Goal: Transaction & Acquisition: Purchase product/service

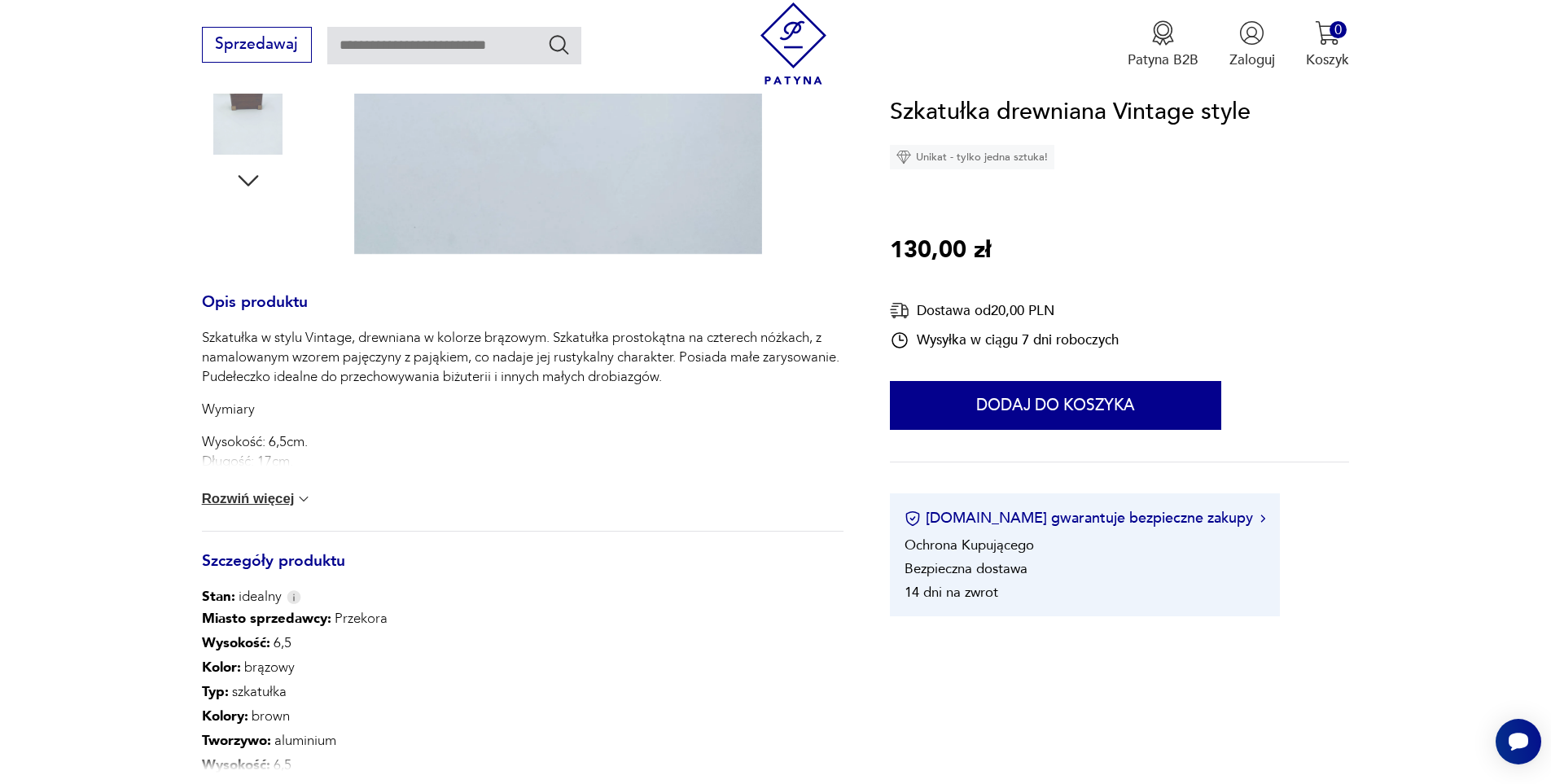
scroll to position [681, 0]
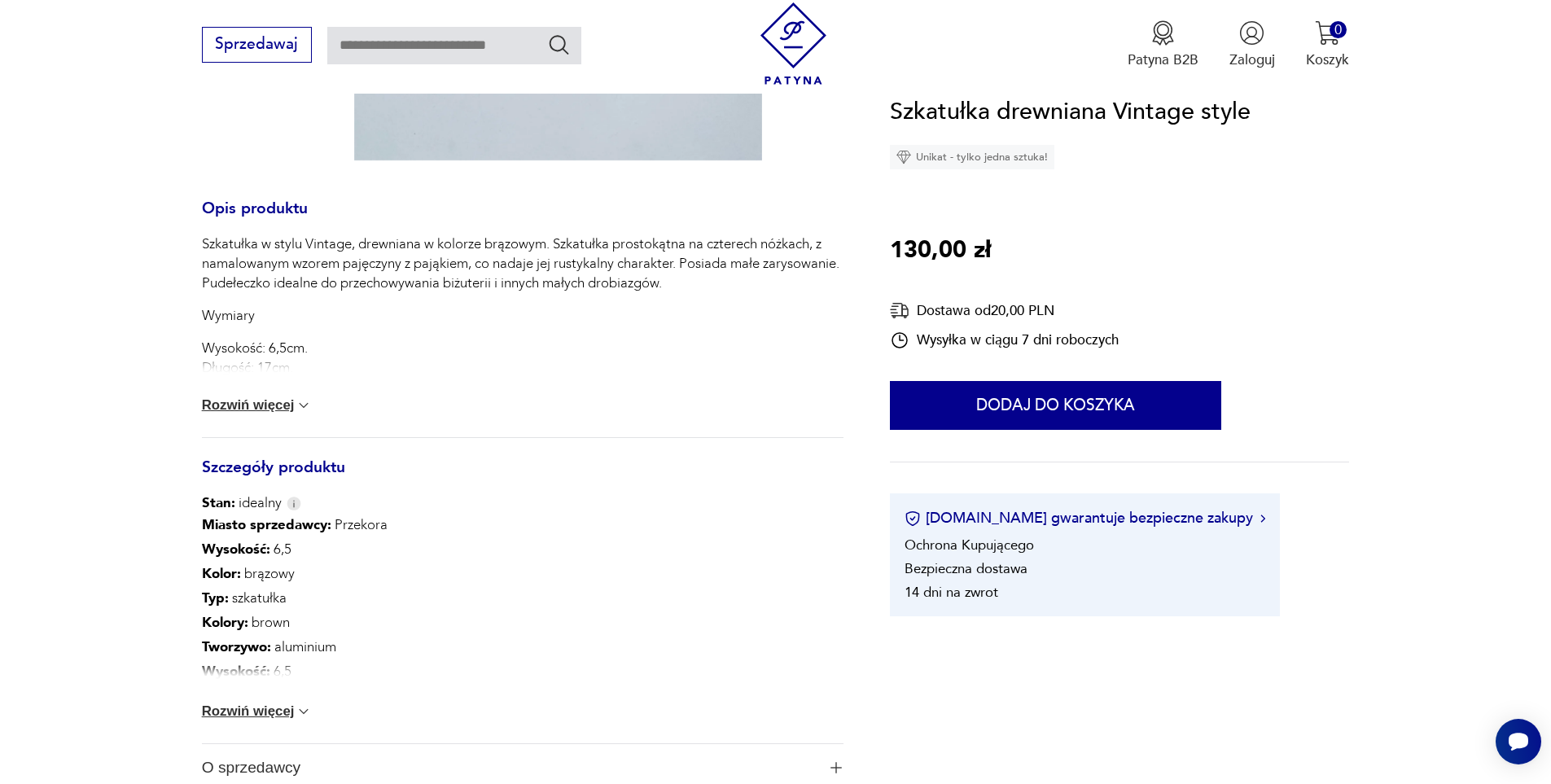
click at [280, 412] on button "Rozwiń więcej" at bounding box center [257, 405] width 111 height 16
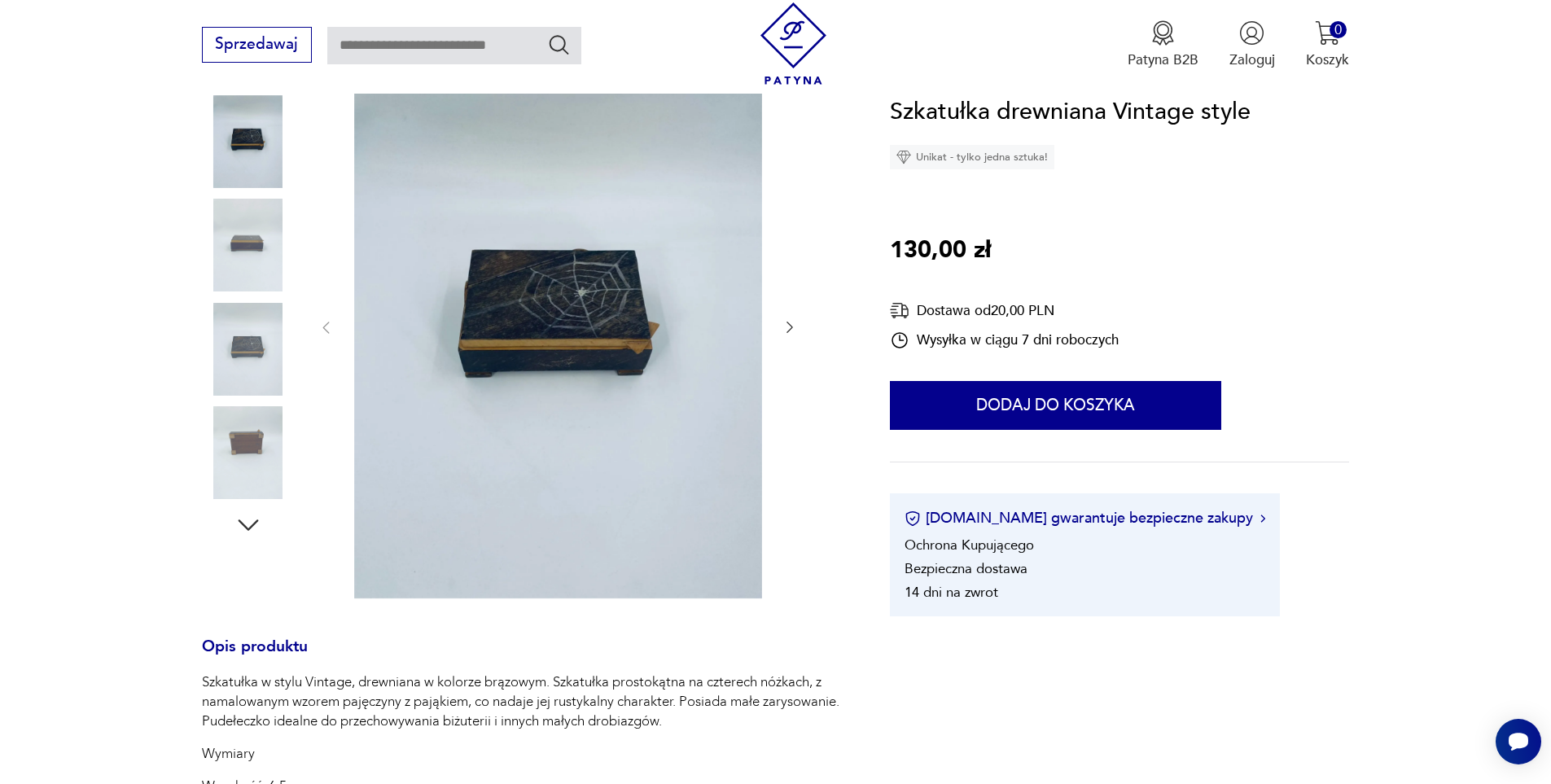
scroll to position [192, 0]
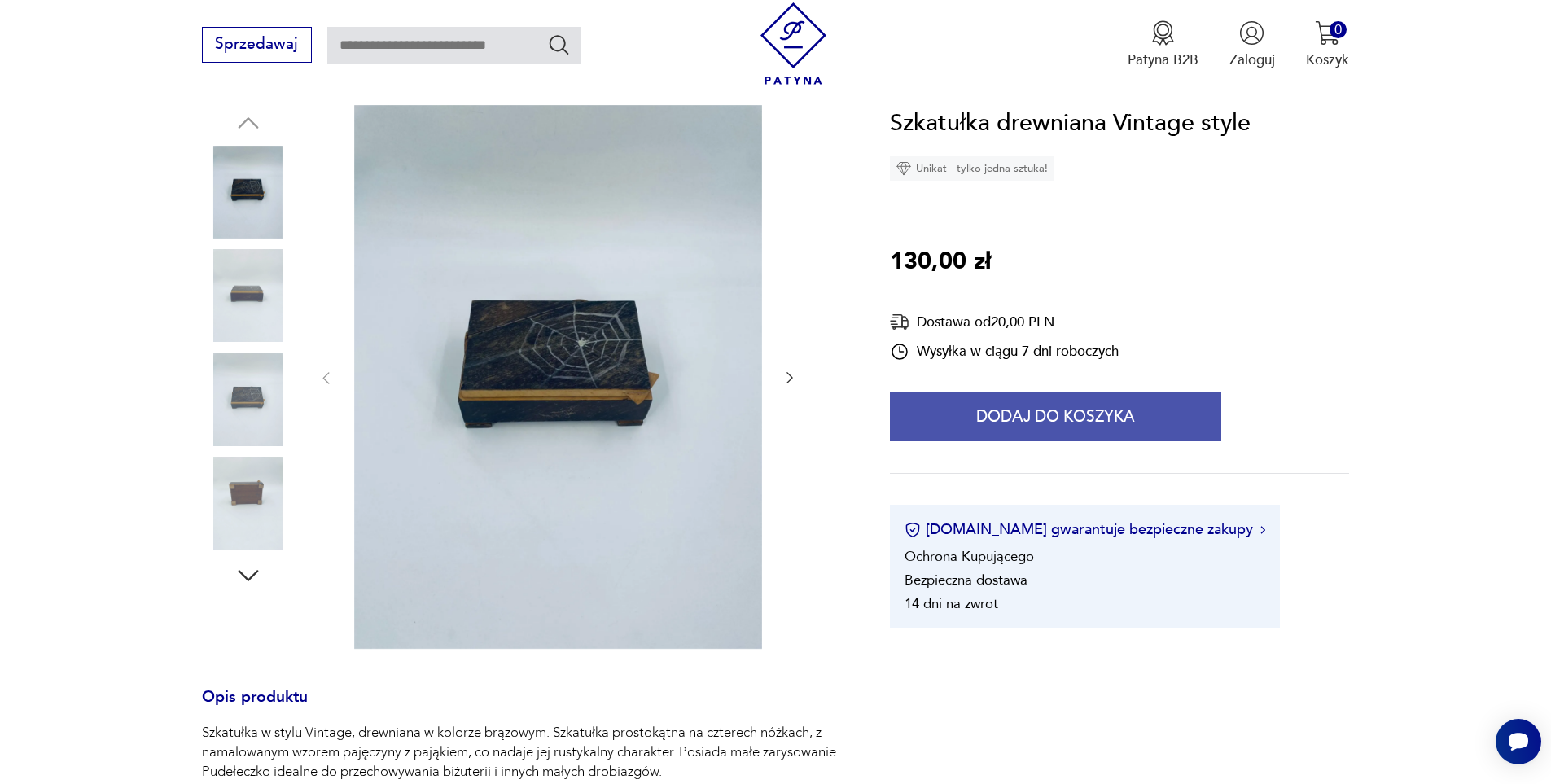
click at [1129, 418] on button "Dodaj do koszyka" at bounding box center [1055, 416] width 332 height 49
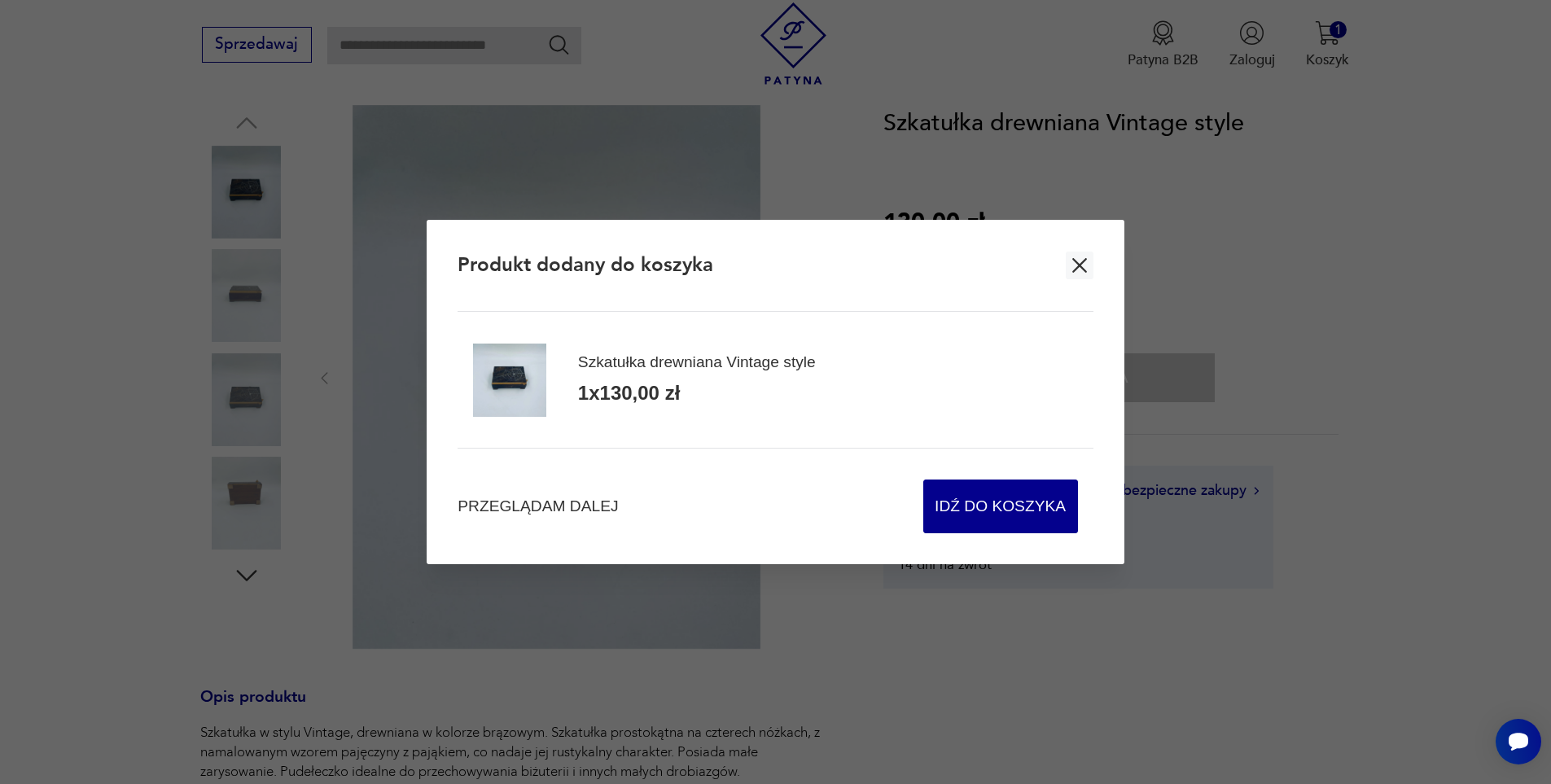
click at [1079, 268] on icon "button" at bounding box center [1079, 265] width 25 height 25
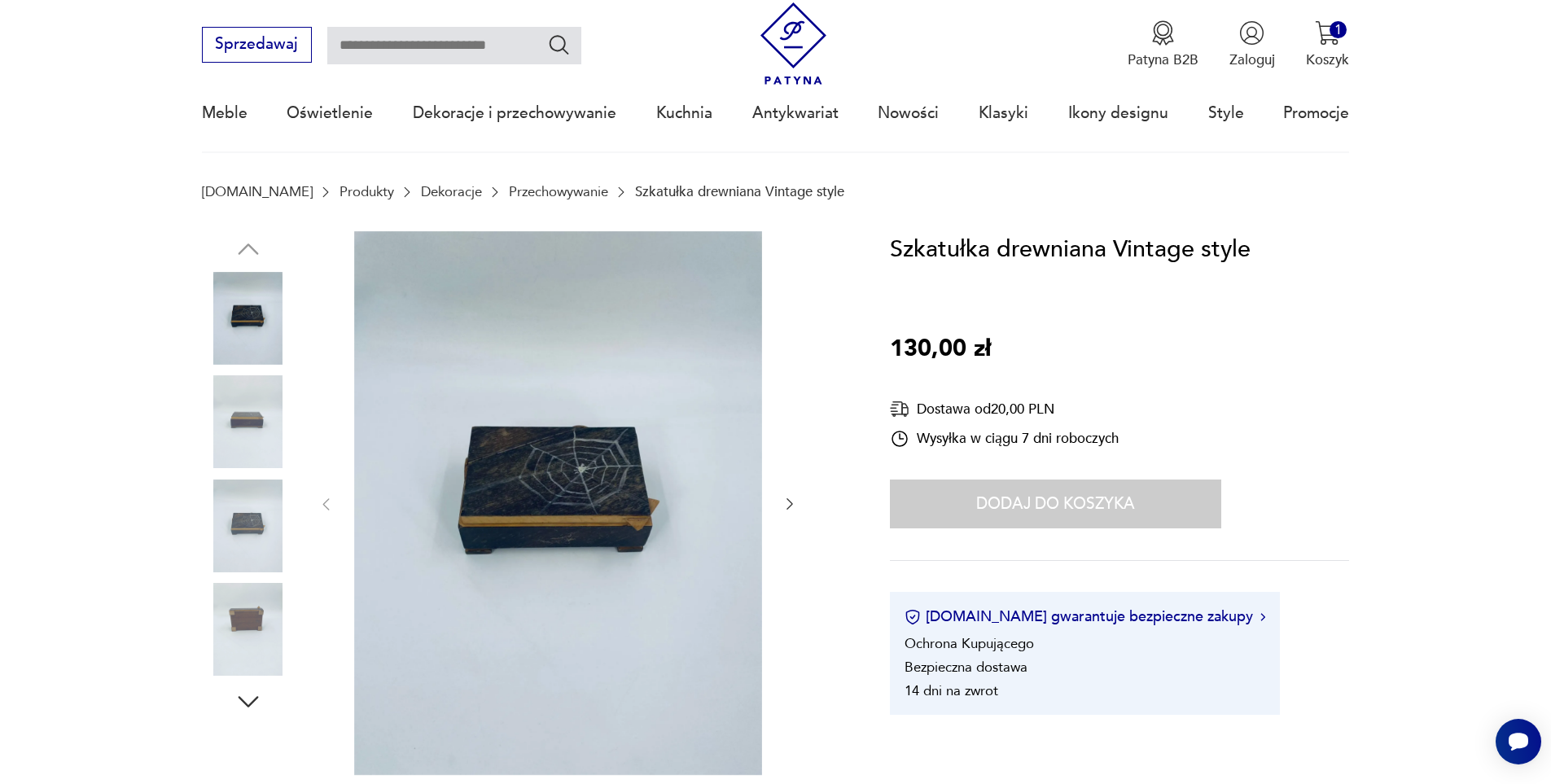
scroll to position [0, 0]
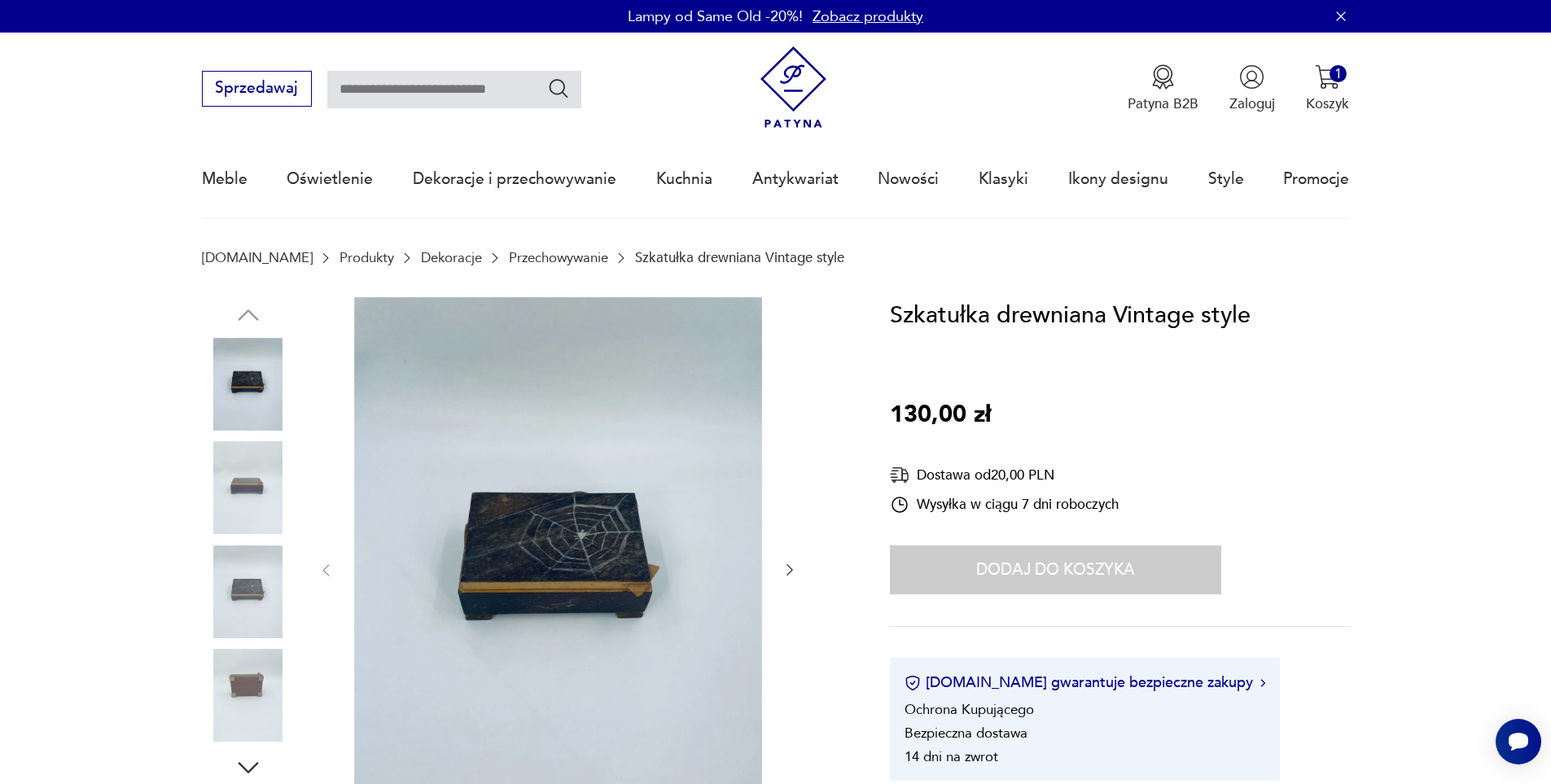
click at [514, 267] on section "[DOMAIN_NAME] Produkty Dekoracje Przechowywanie Szkatułka drewniana Vintage sty…" at bounding box center [776, 273] width 1551 height 47
click at [522, 256] on link "Przechowywanie" at bounding box center [558, 257] width 100 height 15
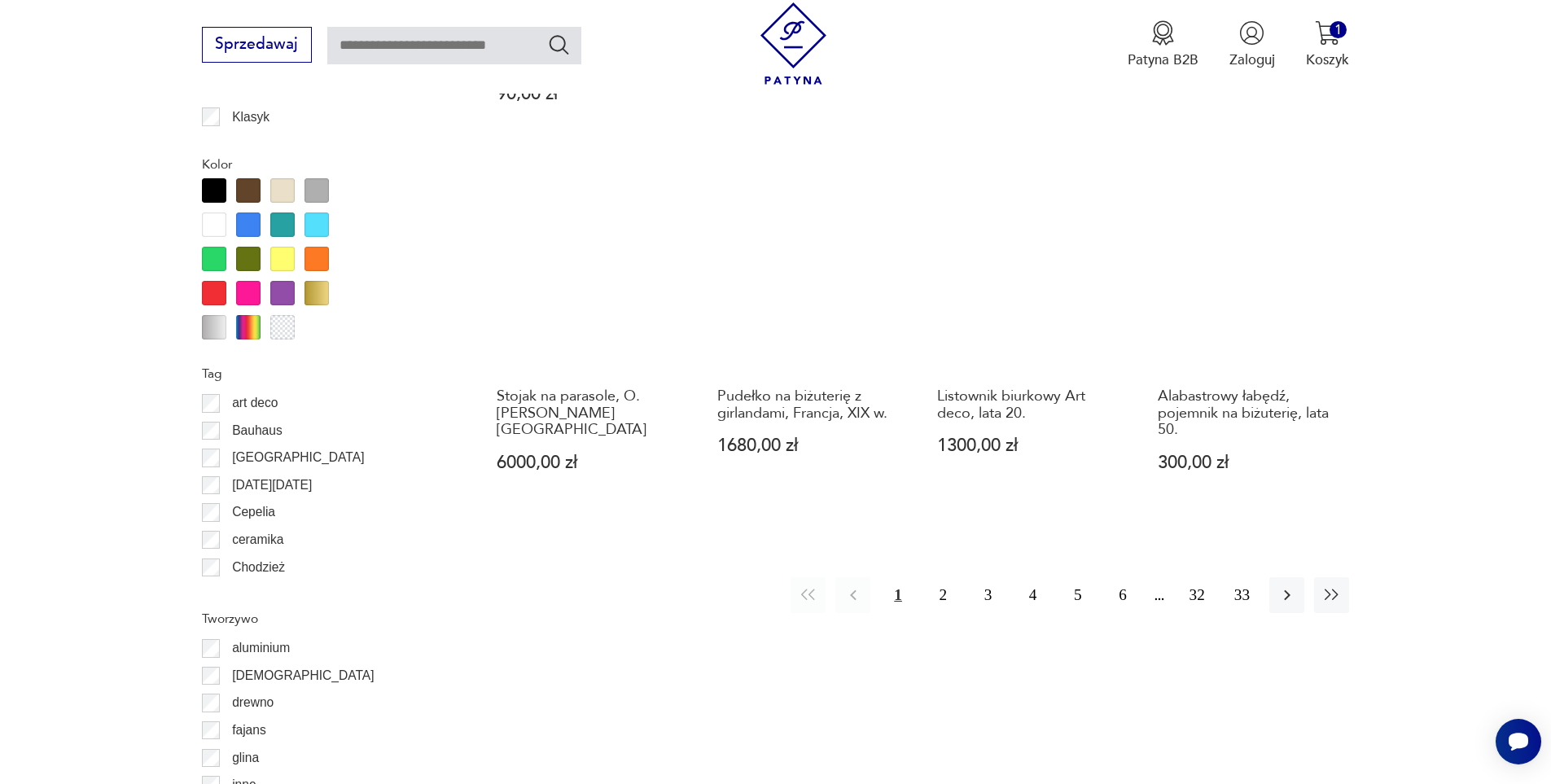
scroll to position [1844, 0]
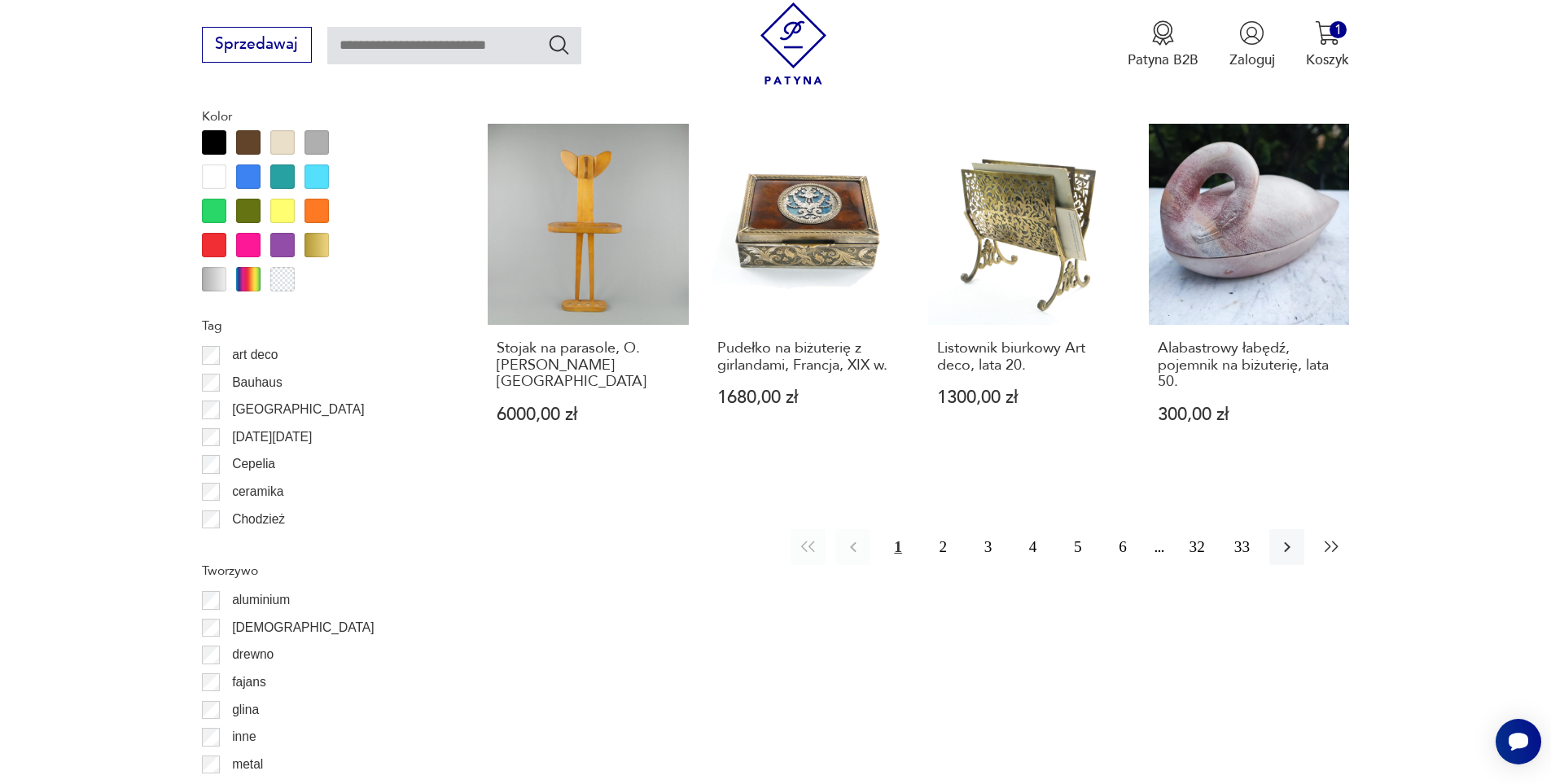
click at [1323, 541] on icon "button" at bounding box center [1332, 547] width 20 height 20
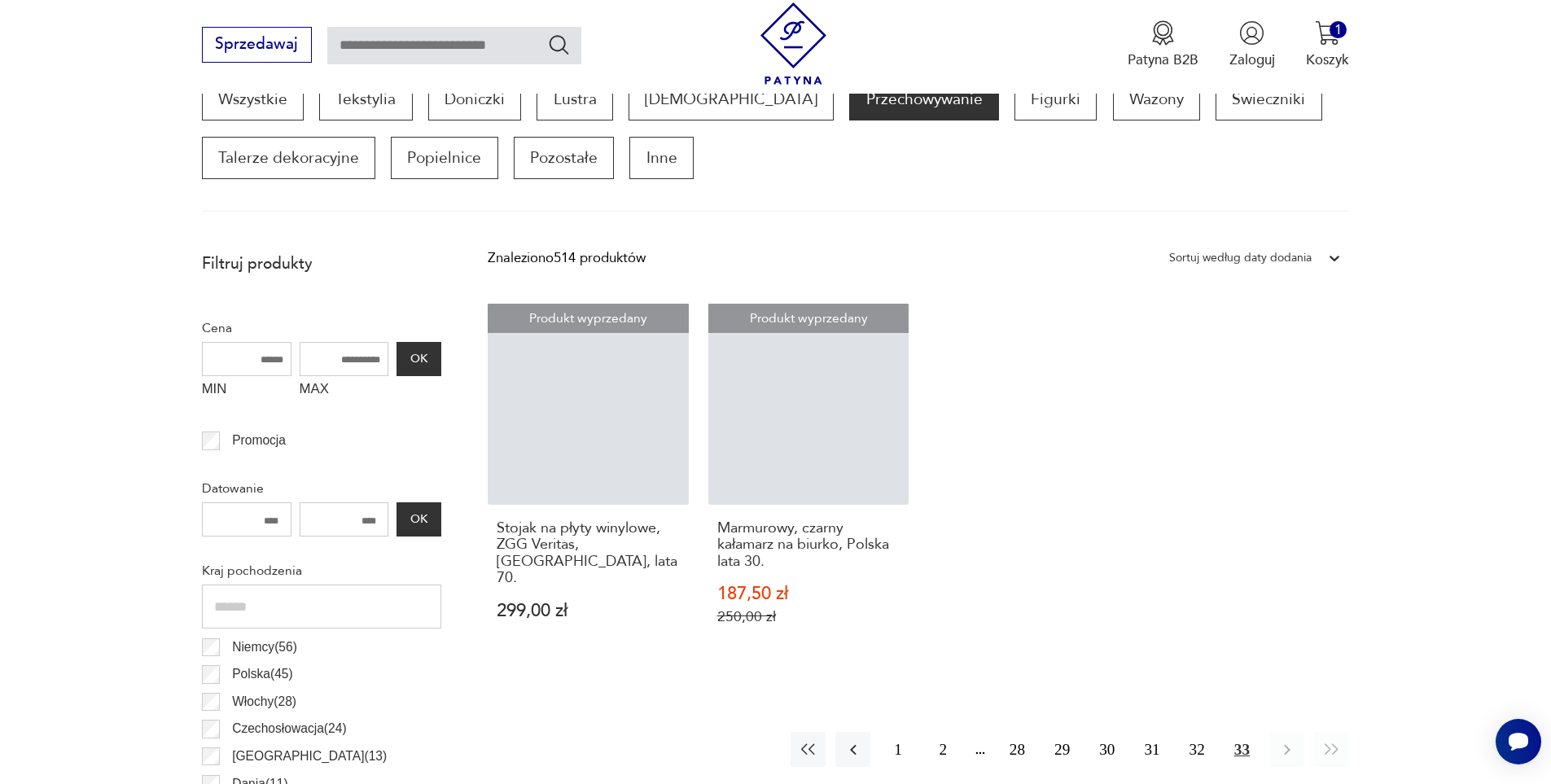
scroll to position [542, 0]
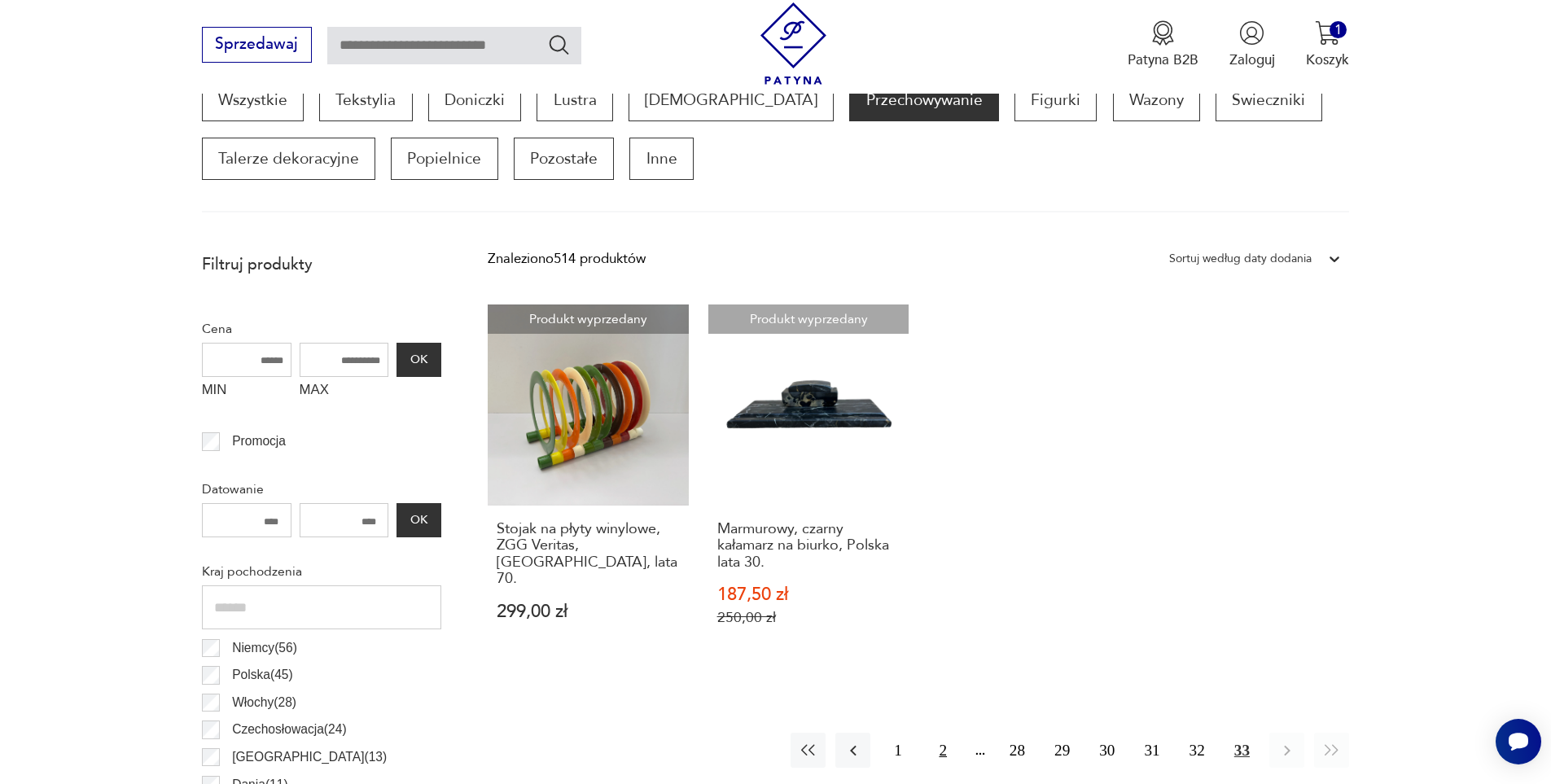
click at [939, 749] on button "2" at bounding box center [943, 750] width 35 height 35
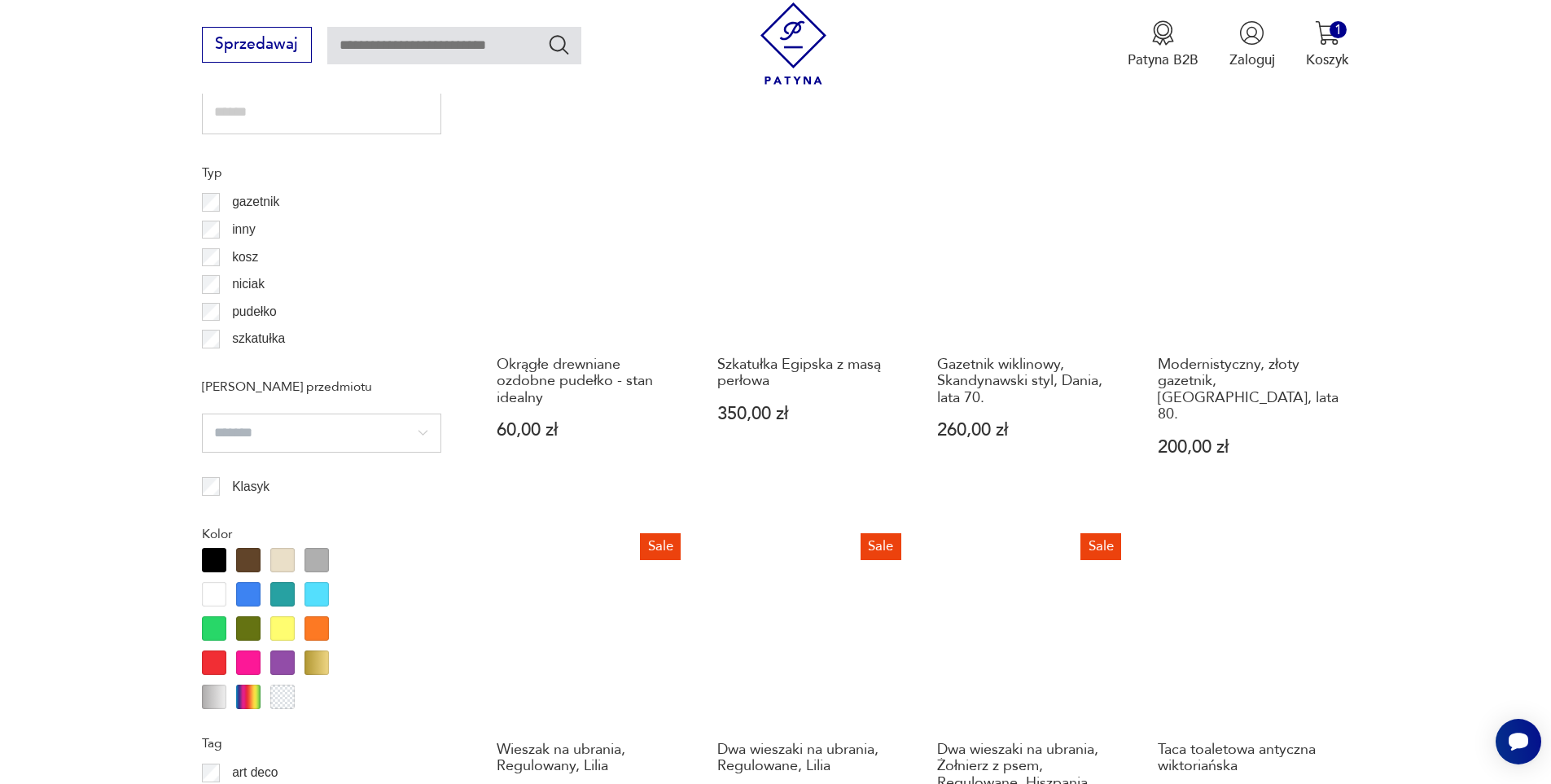
scroll to position [1682, 0]
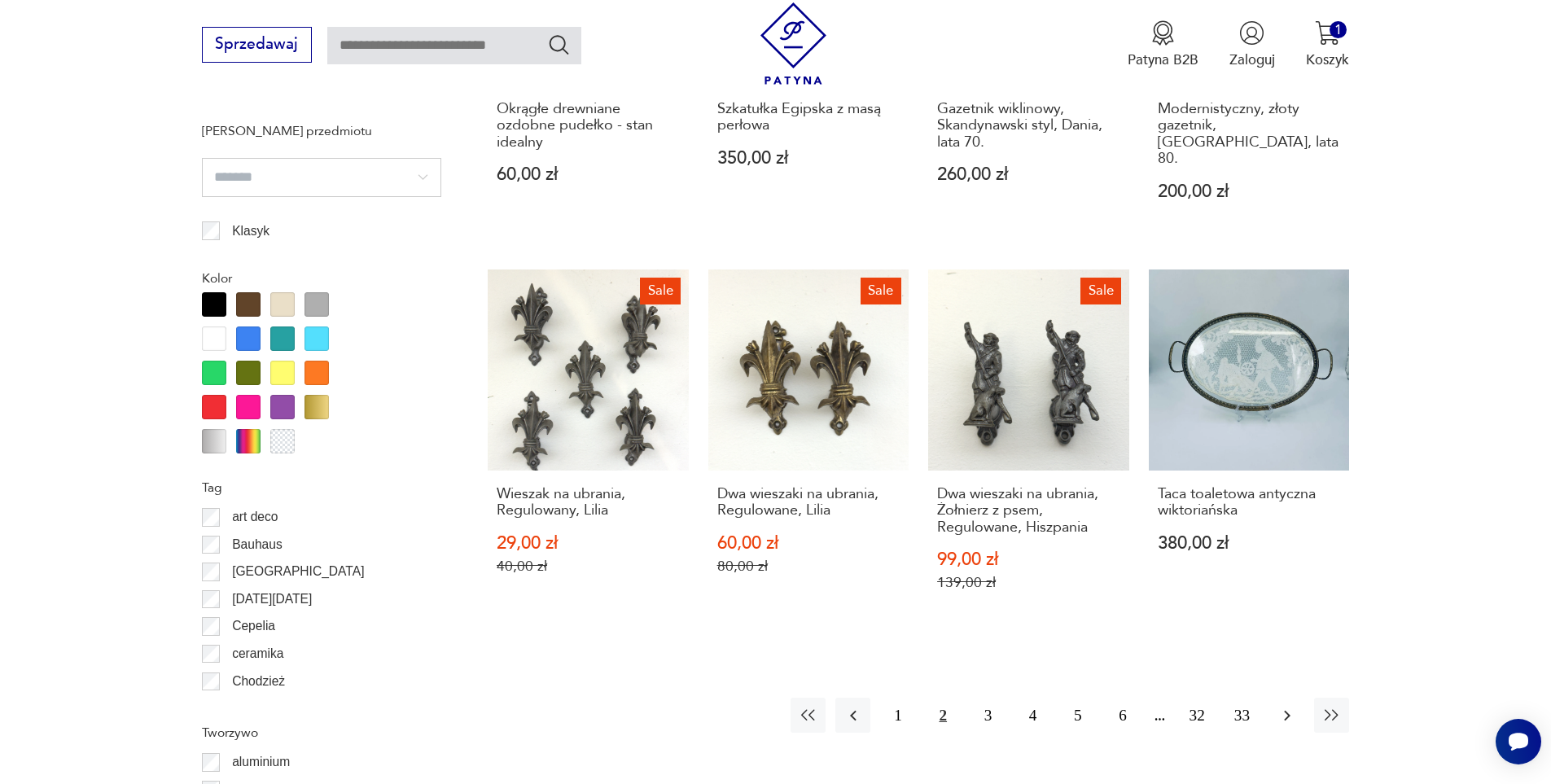
click at [1288, 710] on icon "button" at bounding box center [1288, 715] width 7 height 10
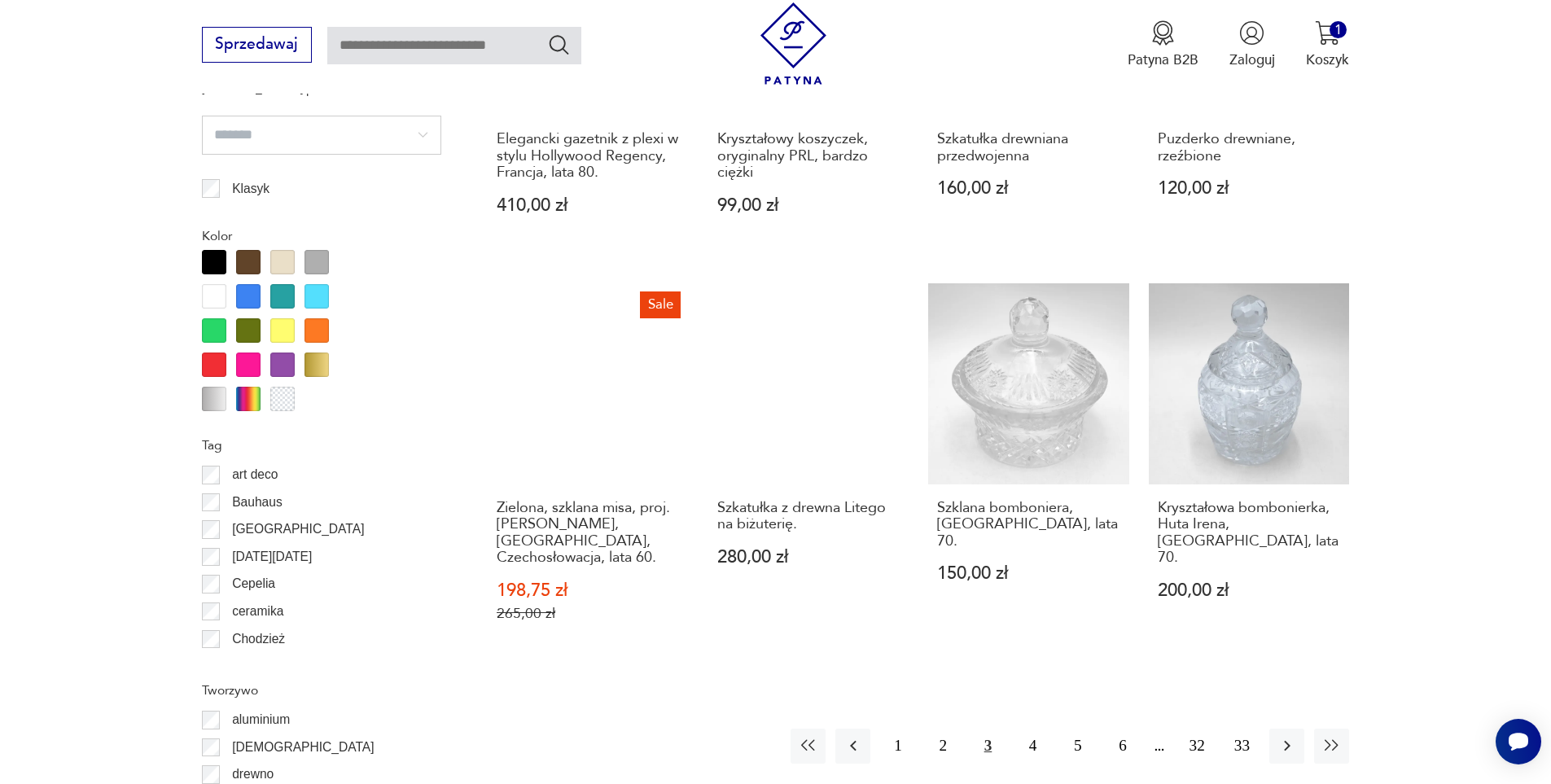
scroll to position [1763, 0]
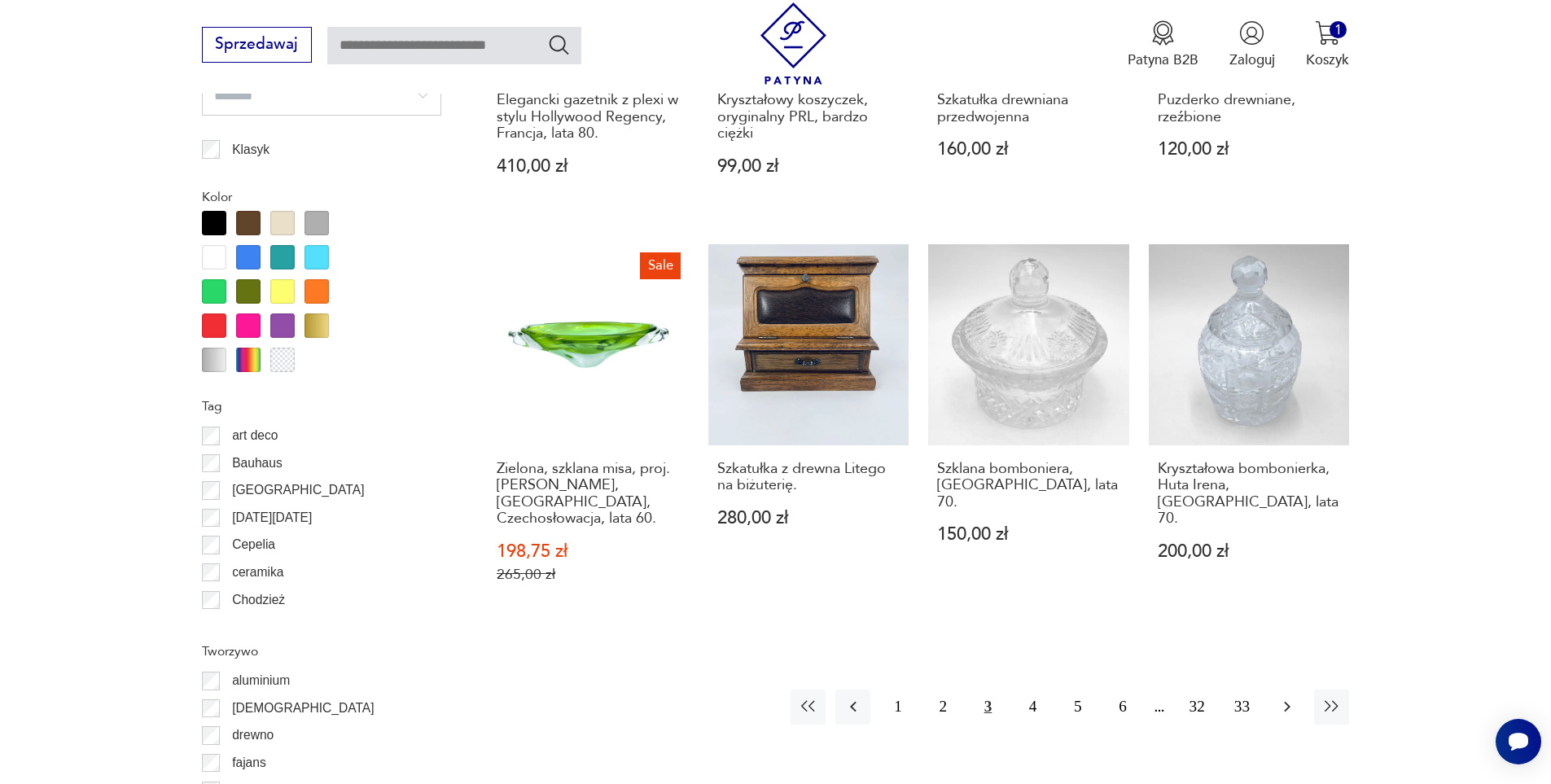
click at [1285, 697] on icon "button" at bounding box center [1287, 706] width 20 height 20
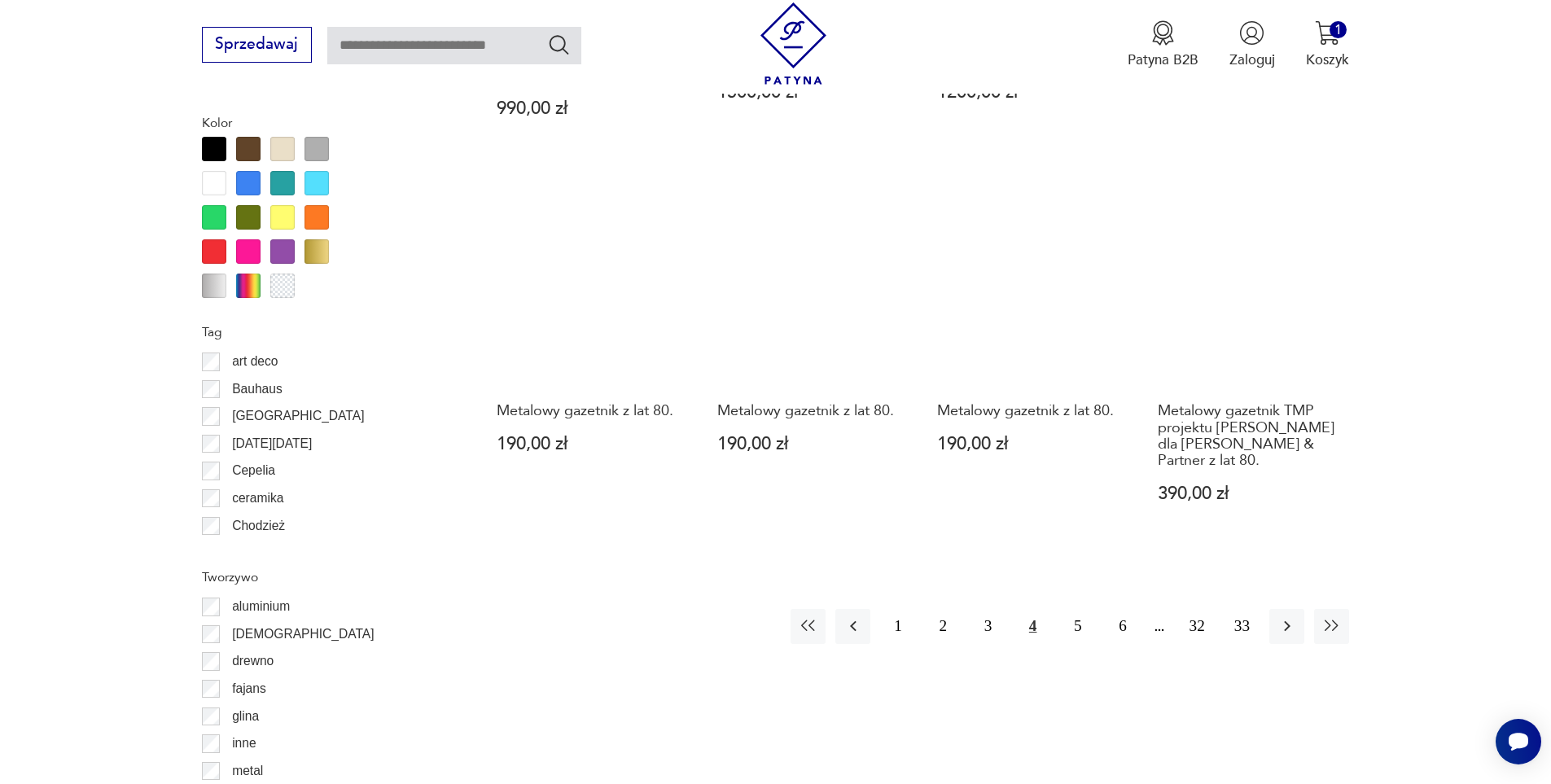
scroll to position [1845, 0]
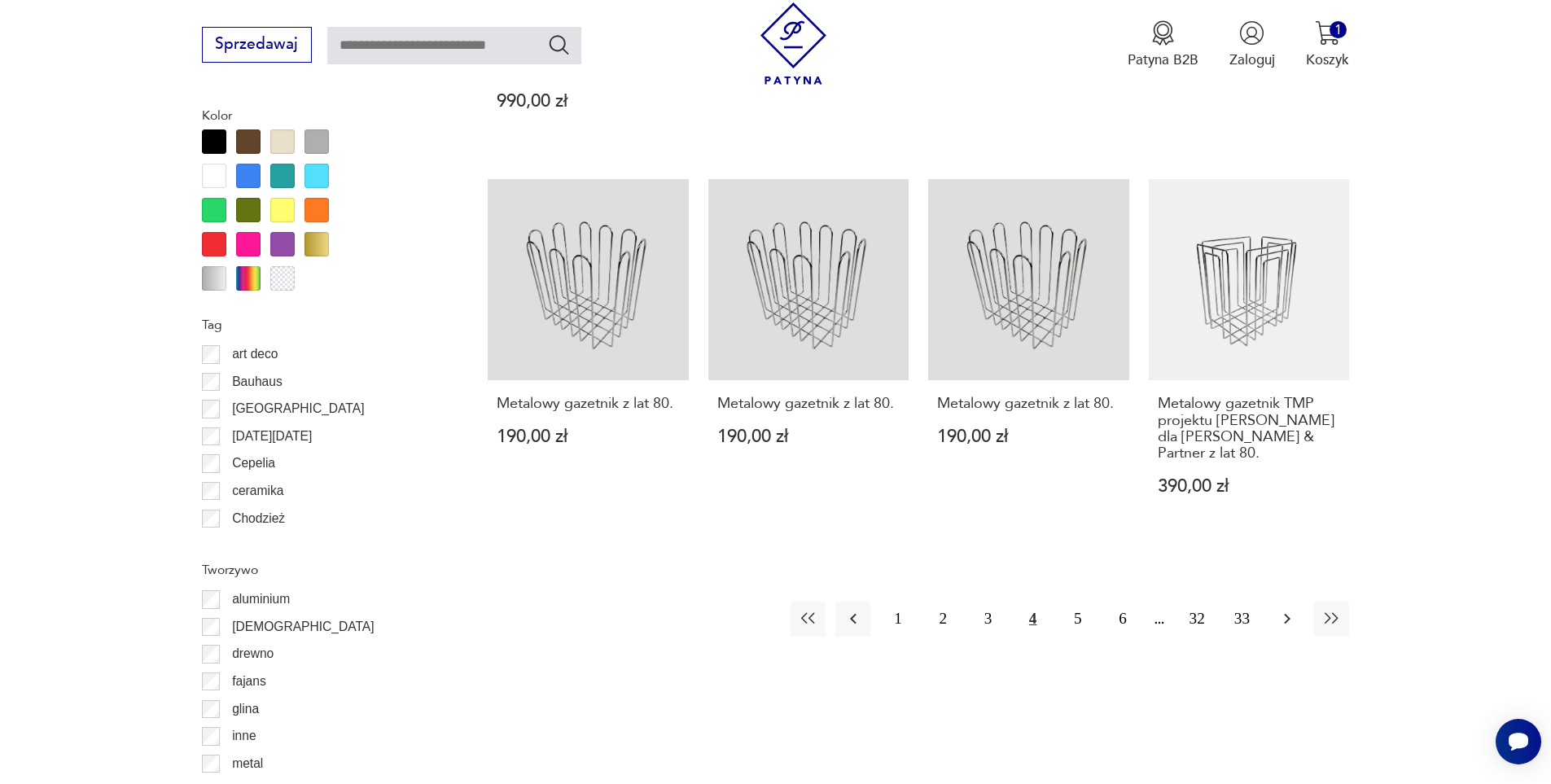
click at [1283, 609] on icon "button" at bounding box center [1287, 619] width 20 height 20
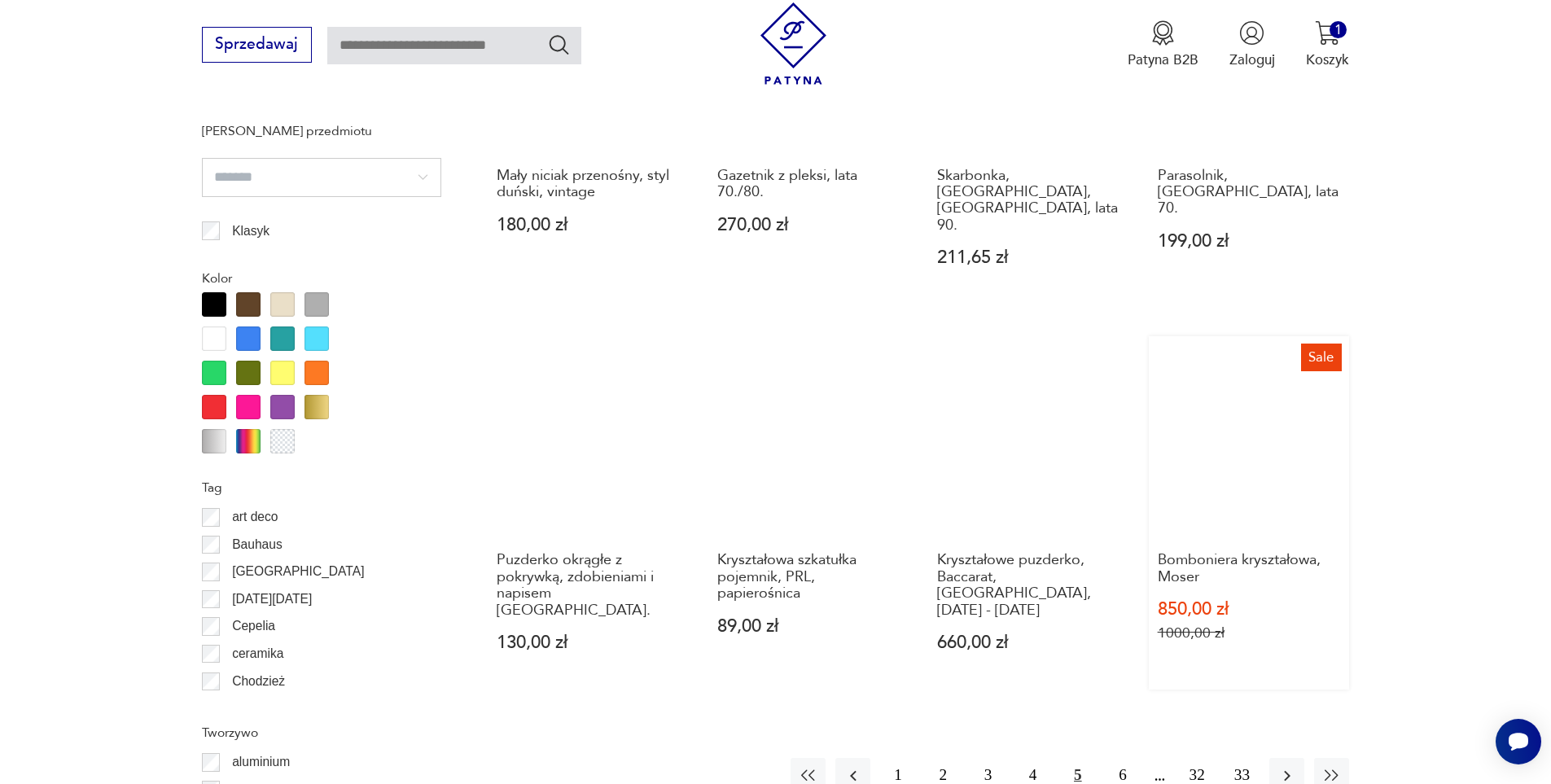
scroll to position [1763, 0]
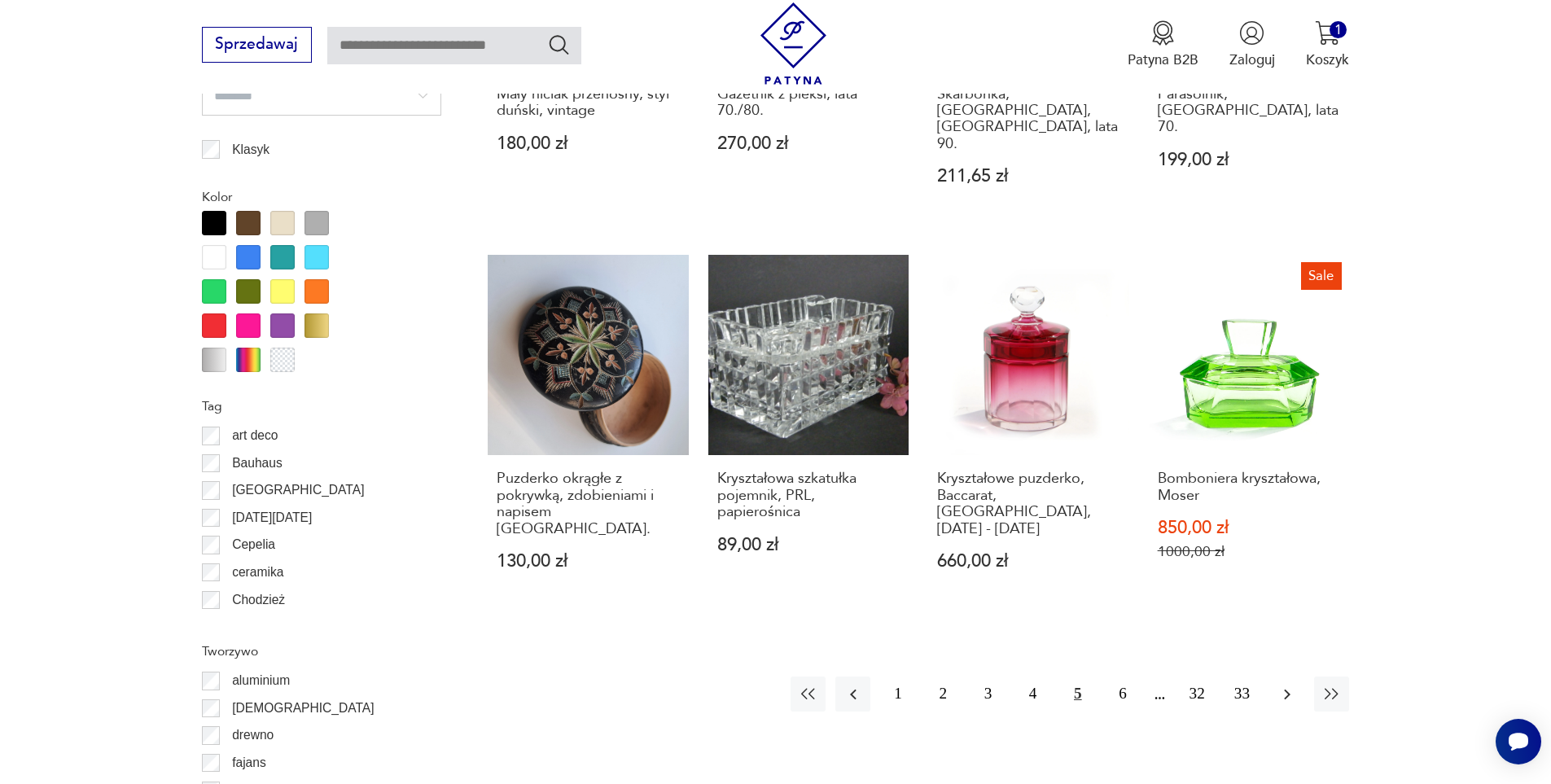
click at [1288, 684] on icon "button" at bounding box center [1287, 694] width 20 height 20
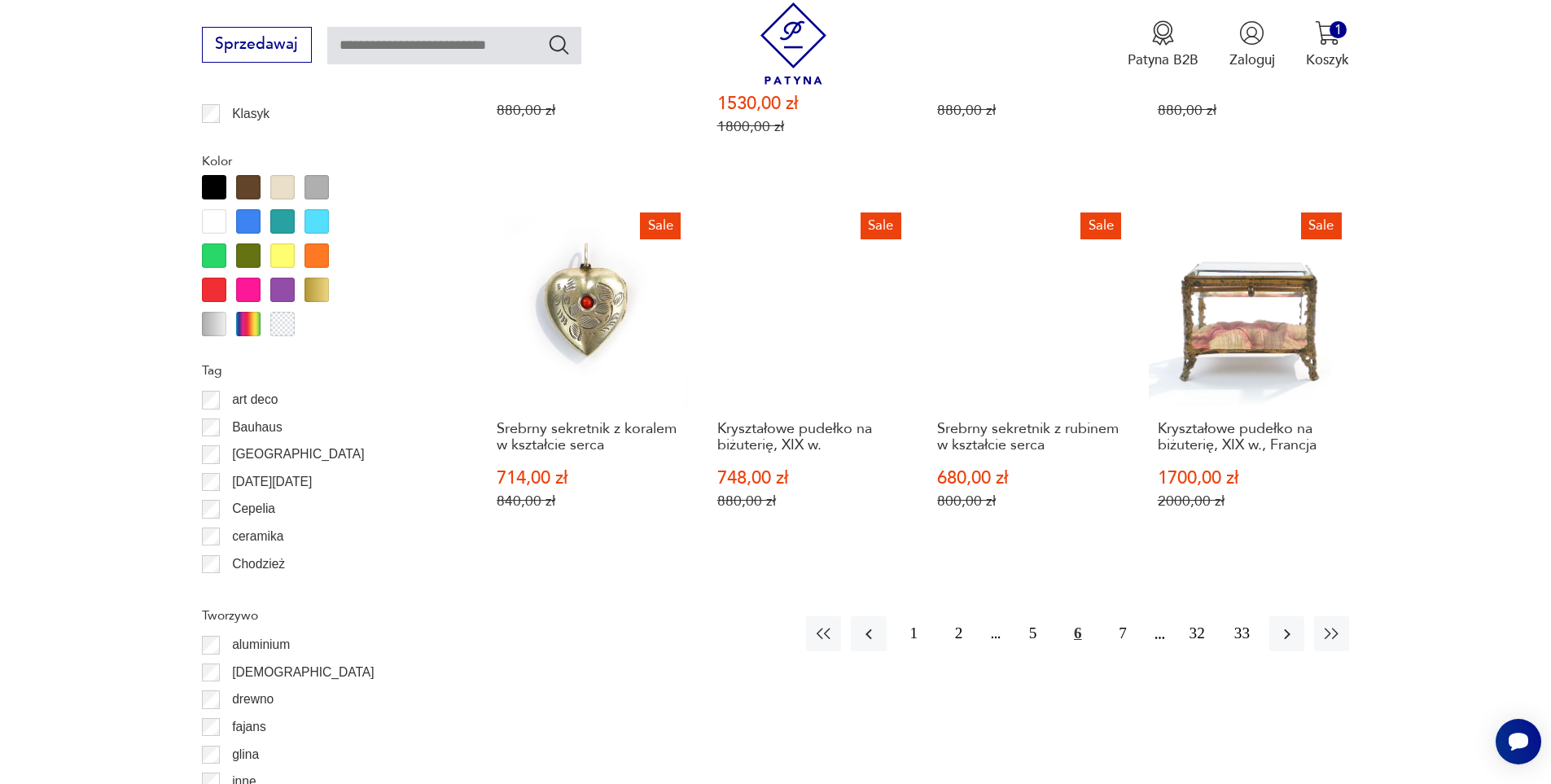
scroll to position [2008, 0]
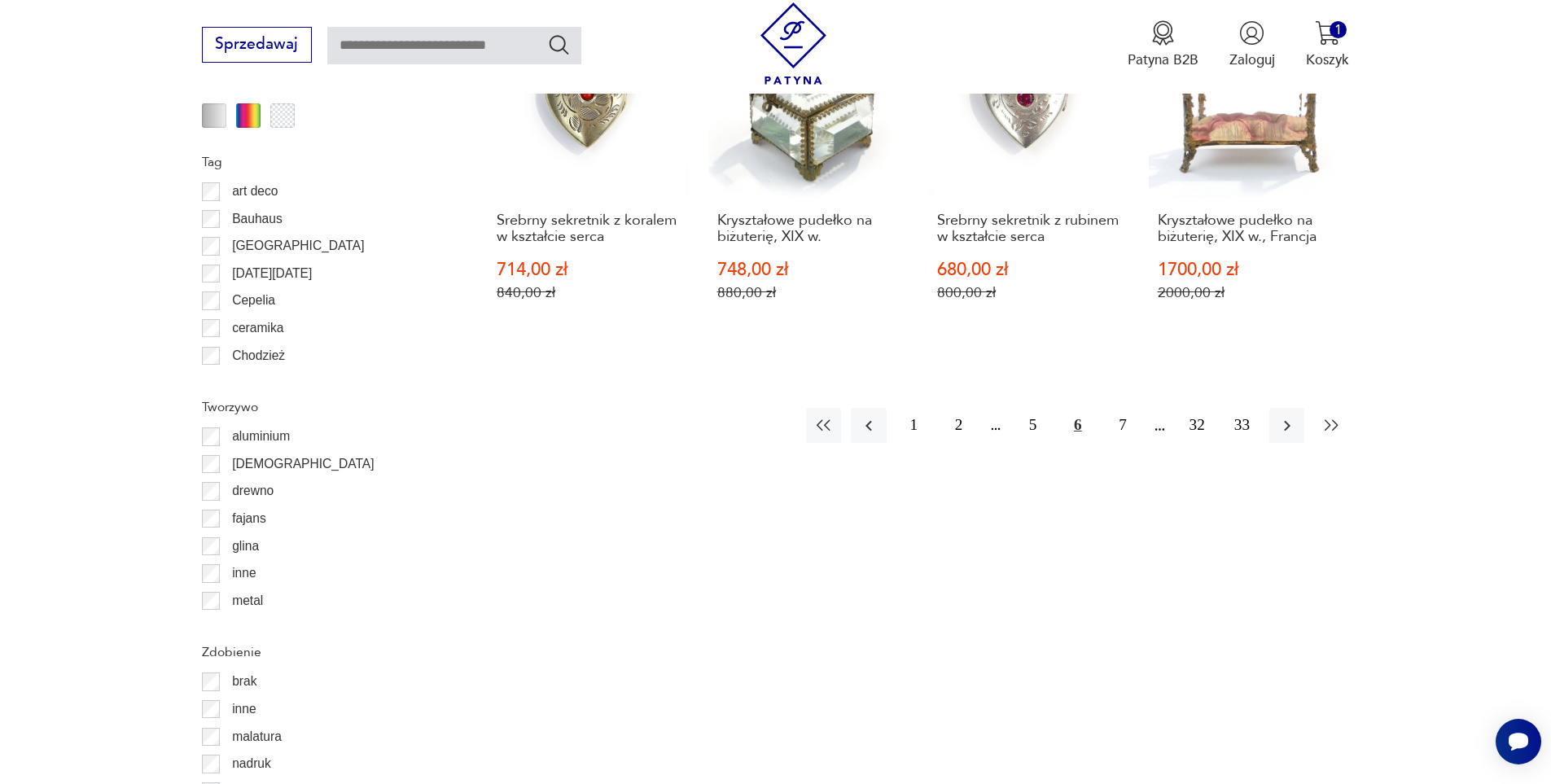
drag, startPoint x: 1281, startPoint y: 410, endPoint x: 1323, endPoint y: 413, distance: 42.1
click at [1280, 416] on icon "button" at bounding box center [1287, 425] width 20 height 20
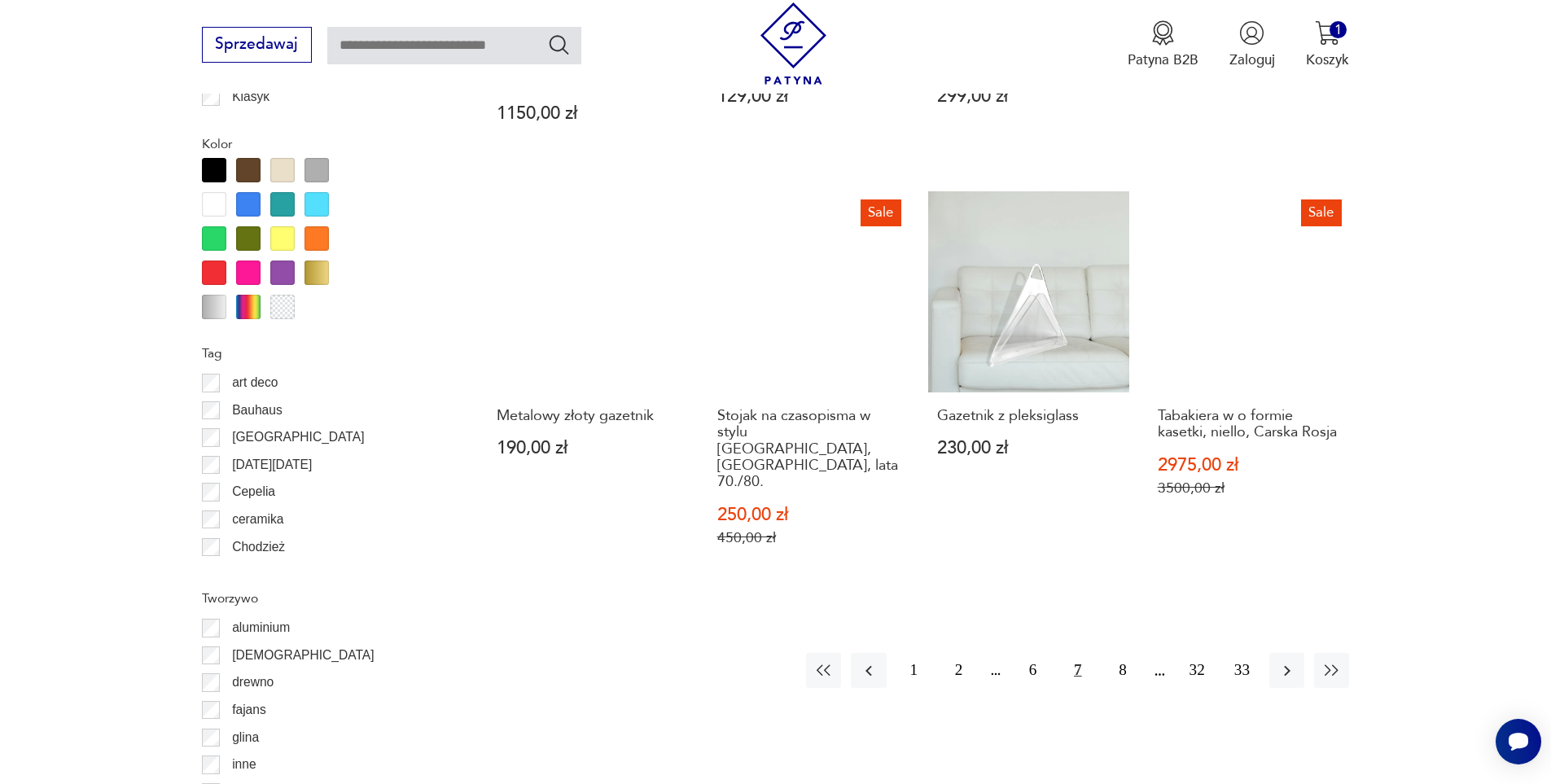
scroll to position [1845, 0]
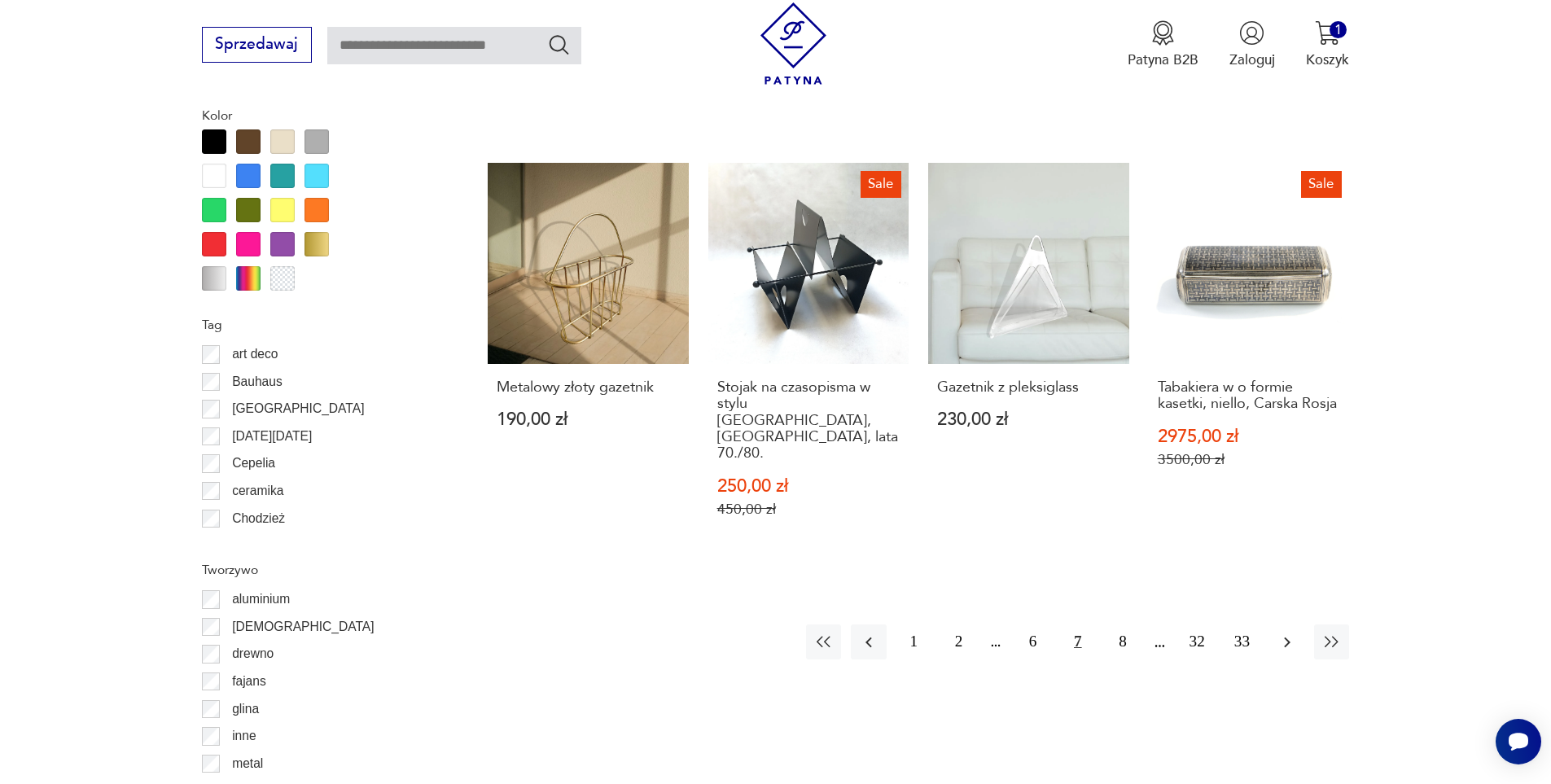
click at [1286, 632] on icon "button" at bounding box center [1287, 642] width 20 height 20
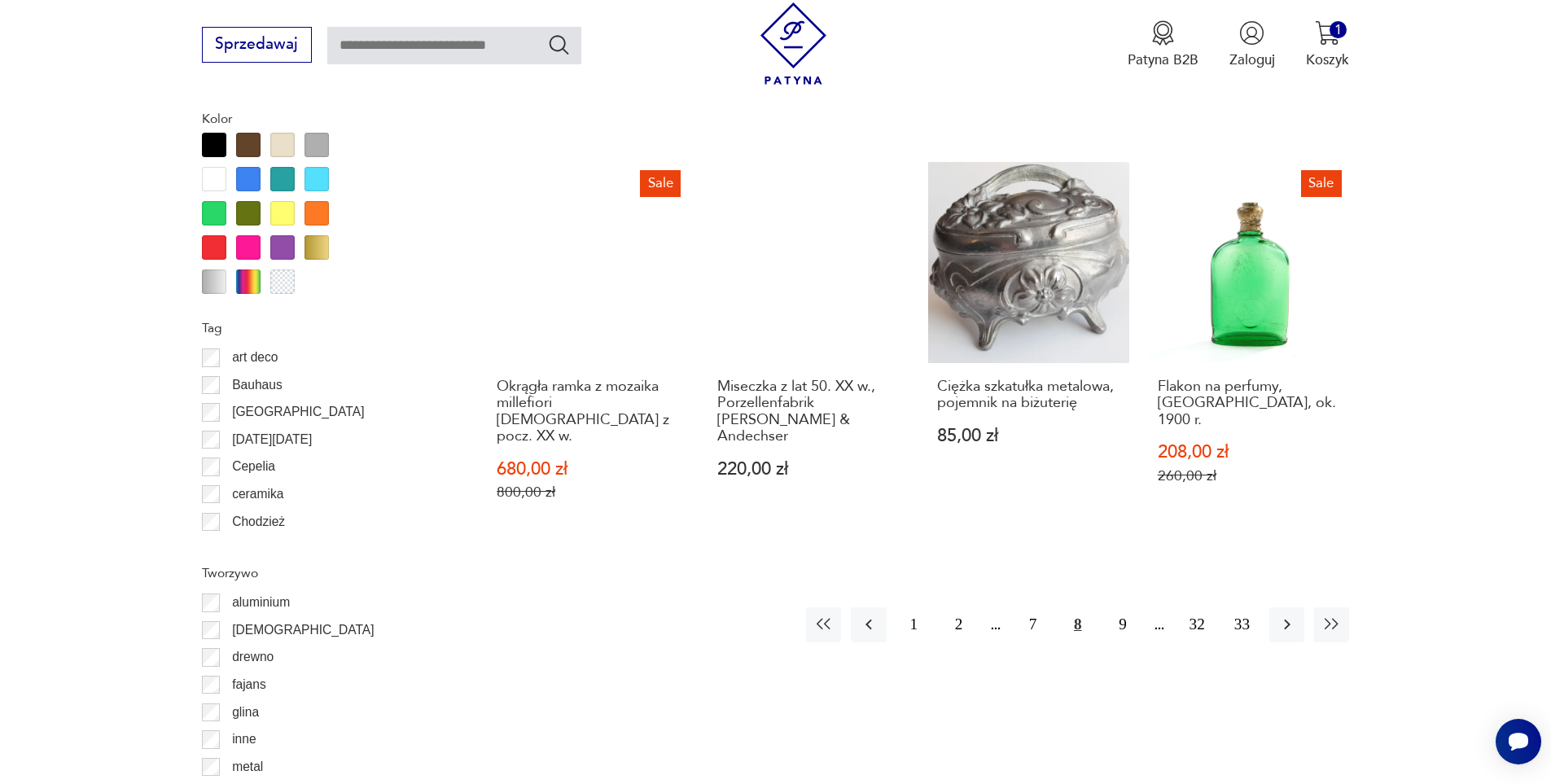
scroll to position [2089, 0]
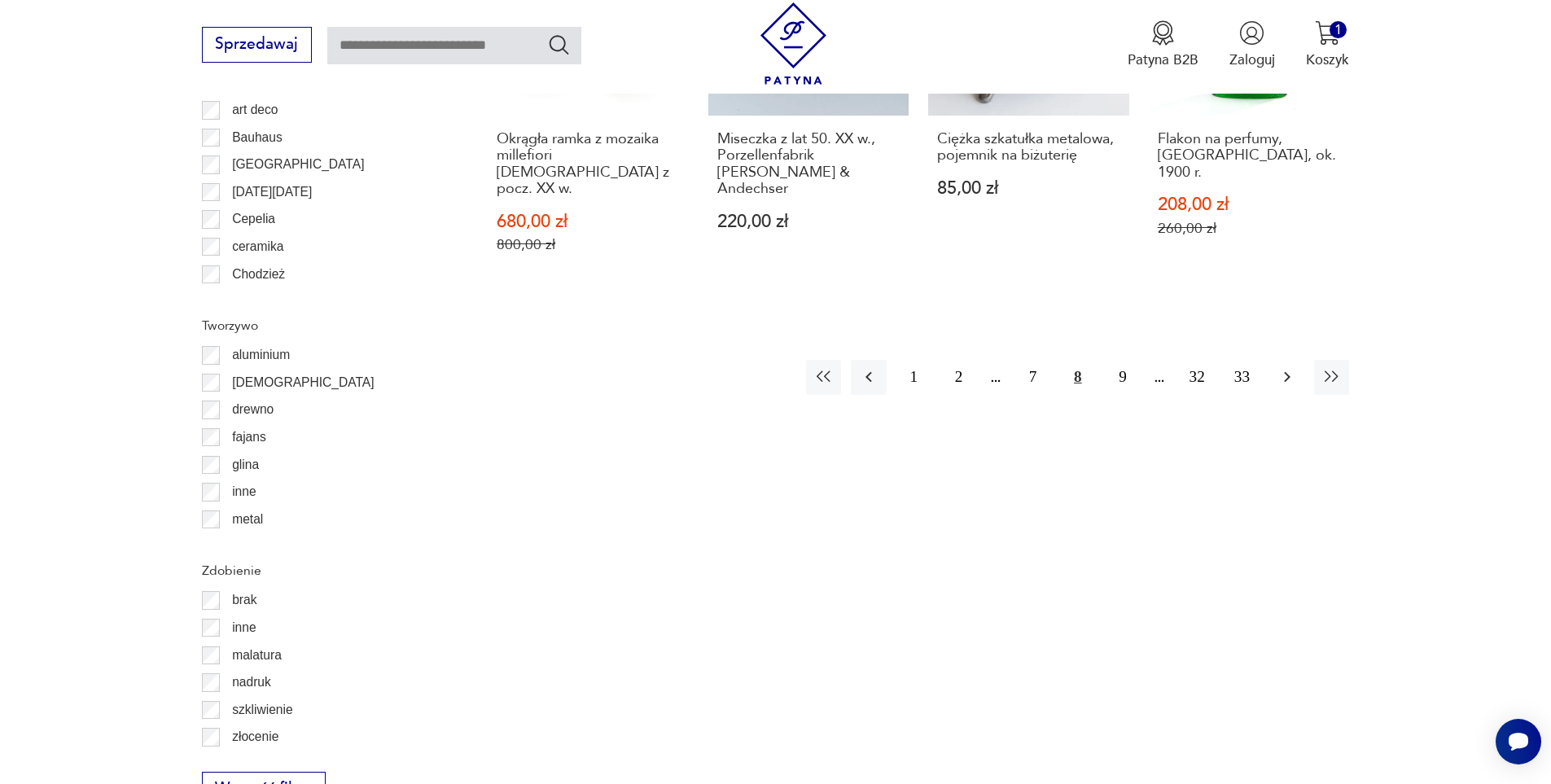
click at [1294, 368] on icon "button" at bounding box center [1287, 377] width 20 height 20
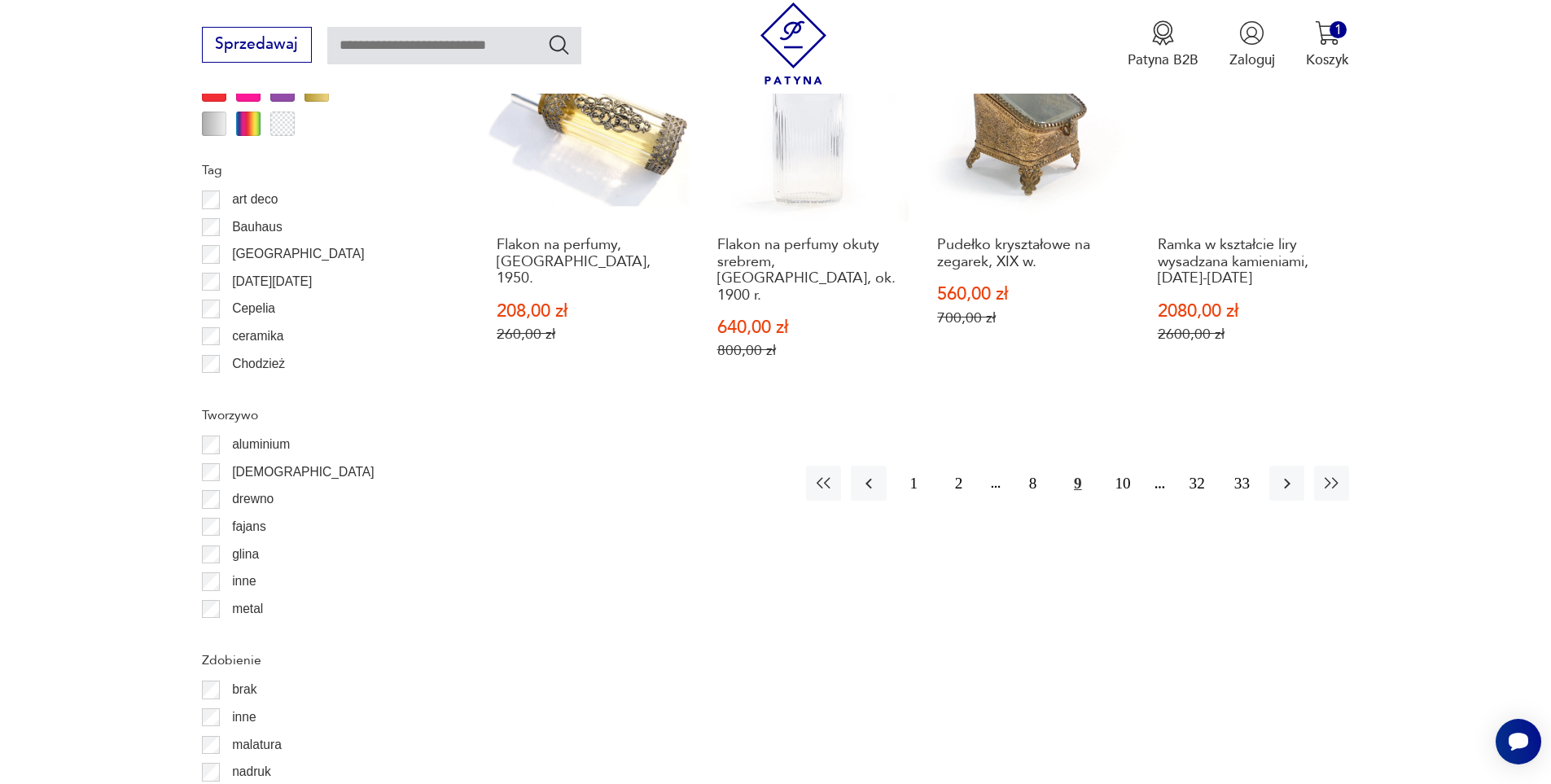
scroll to position [2008, 0]
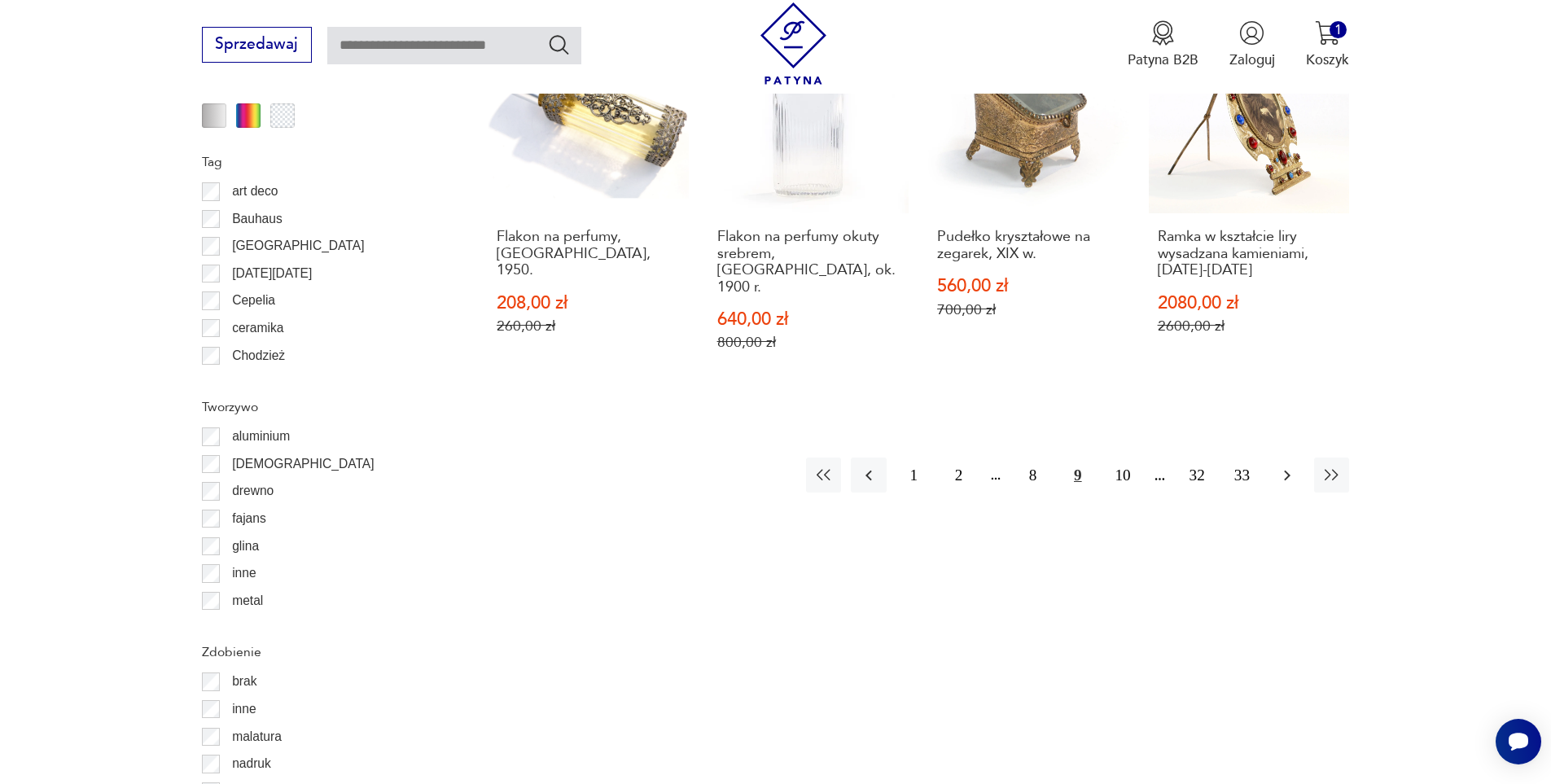
click at [1290, 458] on button "button" at bounding box center [1286, 475] width 35 height 35
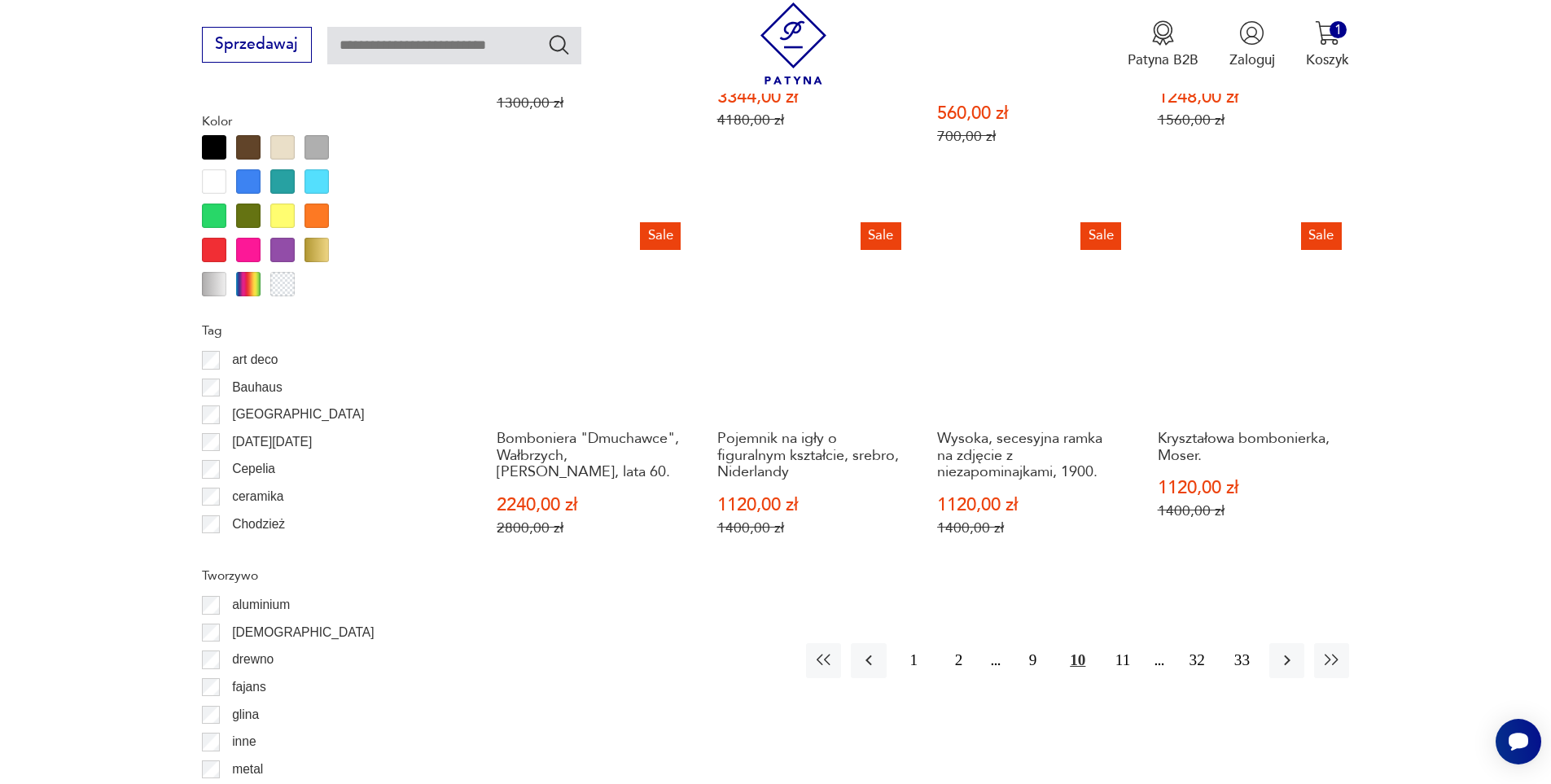
scroll to position [2089, 0]
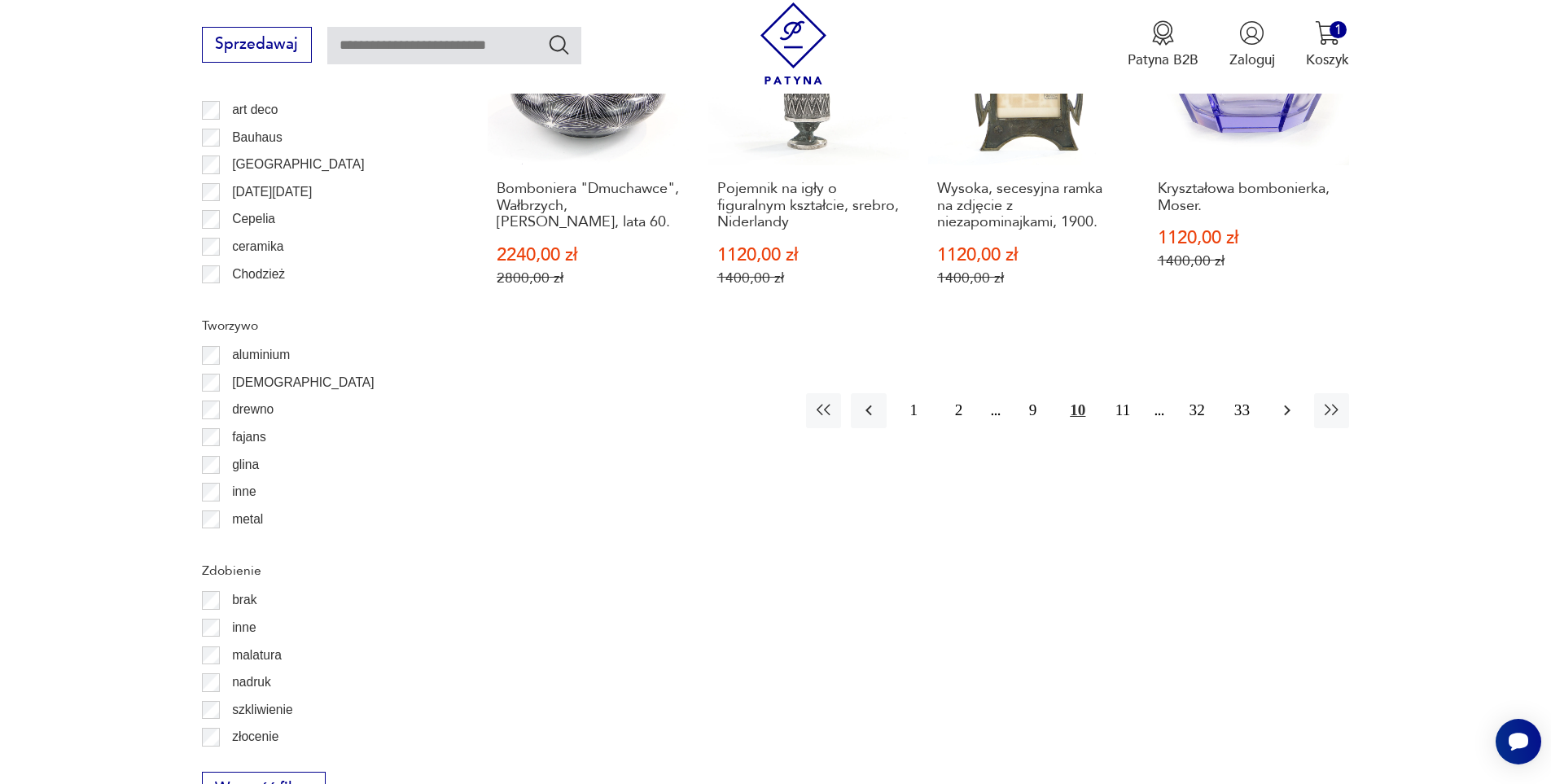
click at [1286, 401] on icon "button" at bounding box center [1287, 410] width 20 height 20
